Goal: Use online tool/utility: Use online tool/utility

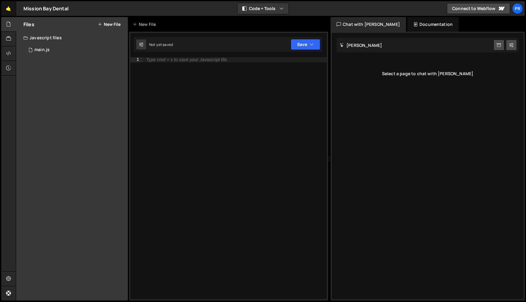
click at [8, 9] on link "🤙" at bounding box center [8, 8] width 15 height 15
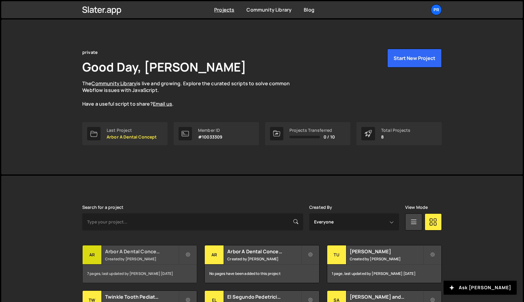
click at [121, 253] on h2 "Arbor A Dental Concept" at bounding box center [141, 251] width 73 height 7
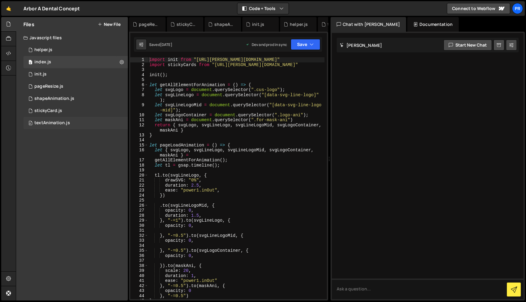
click at [62, 123] on div "textAnimation.js" at bounding box center [52, 122] width 36 height 5
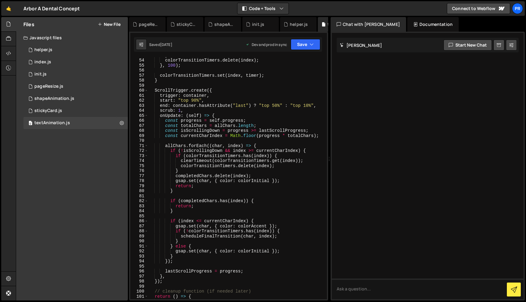
scroll to position [267, 0]
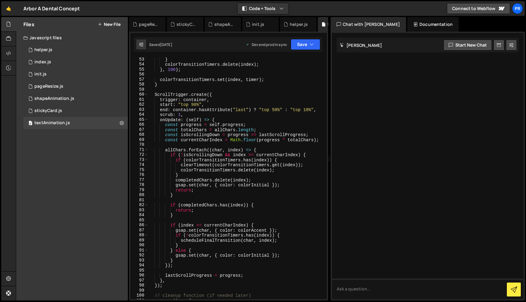
click at [250, 77] on div "} colorTransitionTimers . delete ( index ) ; } , 100 ) ; colorTransitionTimers …" at bounding box center [236, 183] width 176 height 252
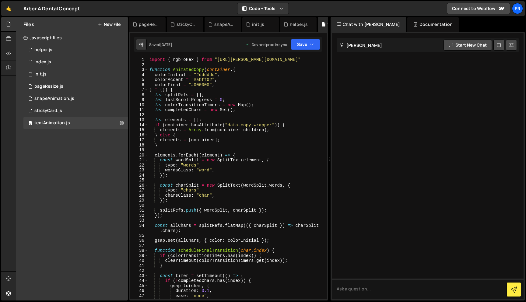
scroll to position [0, 0]
